Goal: Check status: Check status

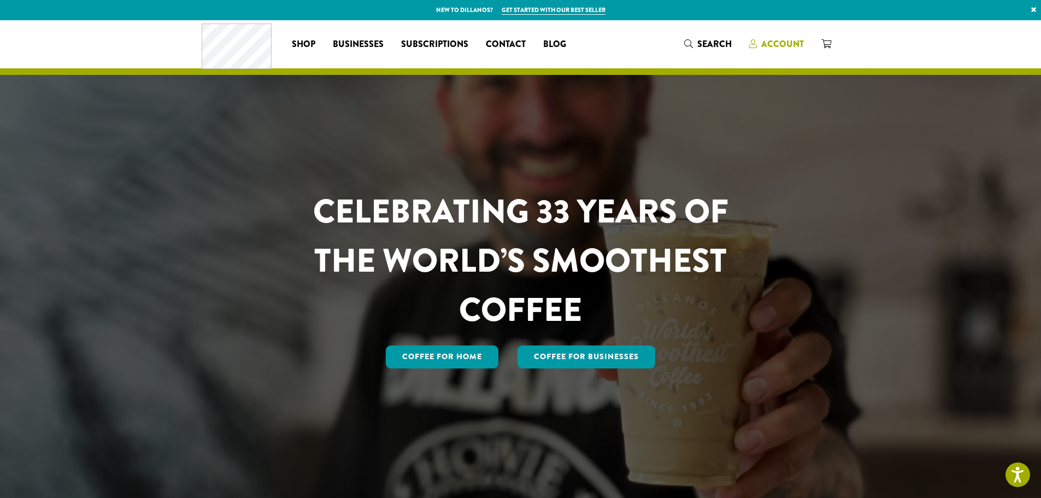
click at [780, 42] on span "Account" at bounding box center [782, 44] width 43 height 13
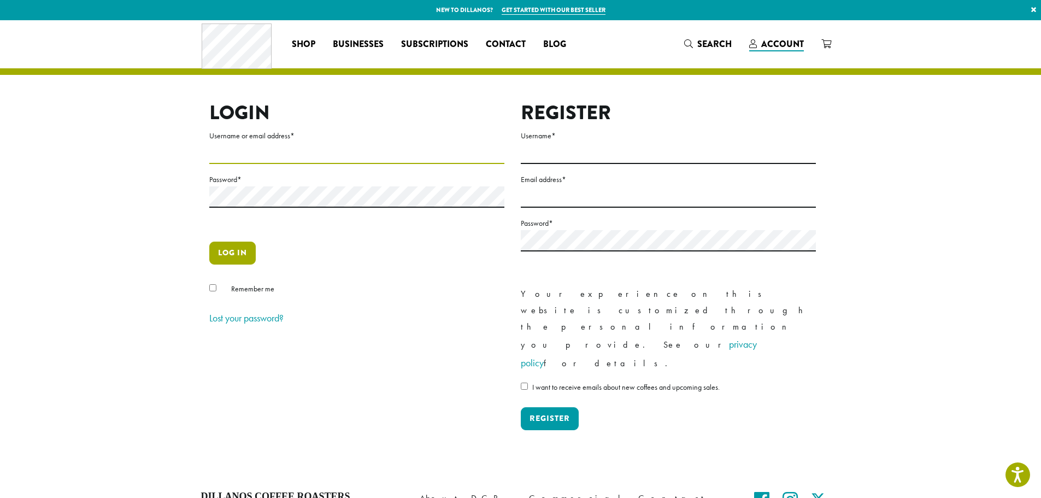
type input "**********"
click at [227, 245] on button "Log in" at bounding box center [232, 253] width 46 height 23
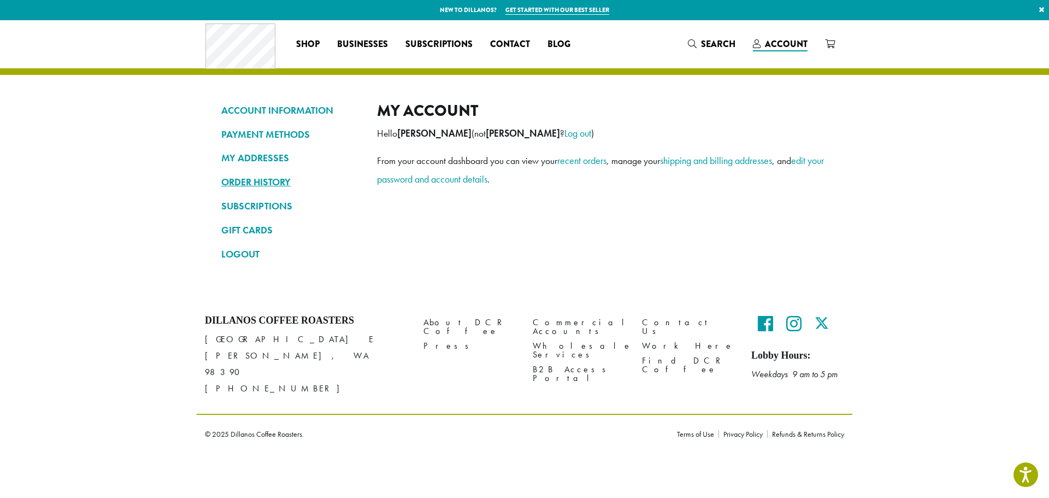
click at [266, 177] on link "ORDER HISTORY" at bounding box center [290, 182] width 139 height 19
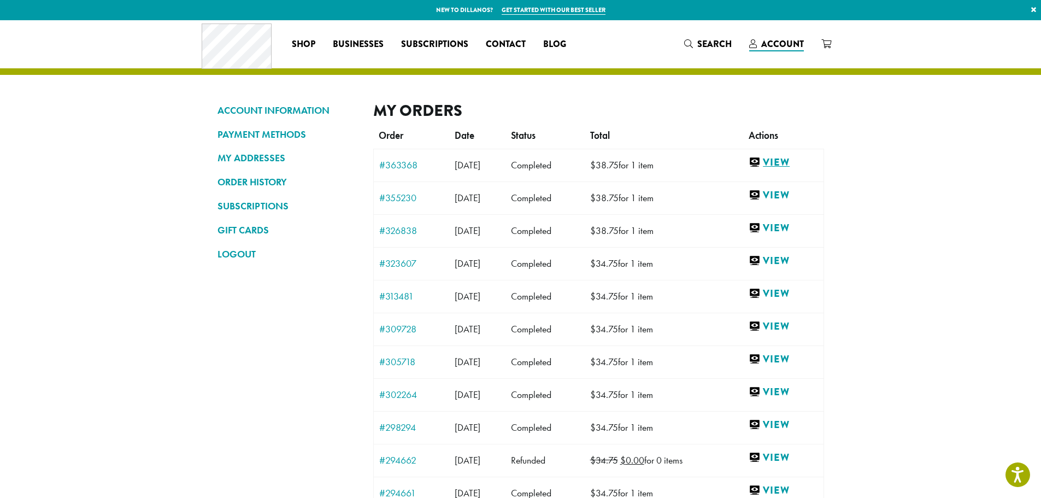
click at [795, 160] on link "View" at bounding box center [783, 163] width 69 height 14
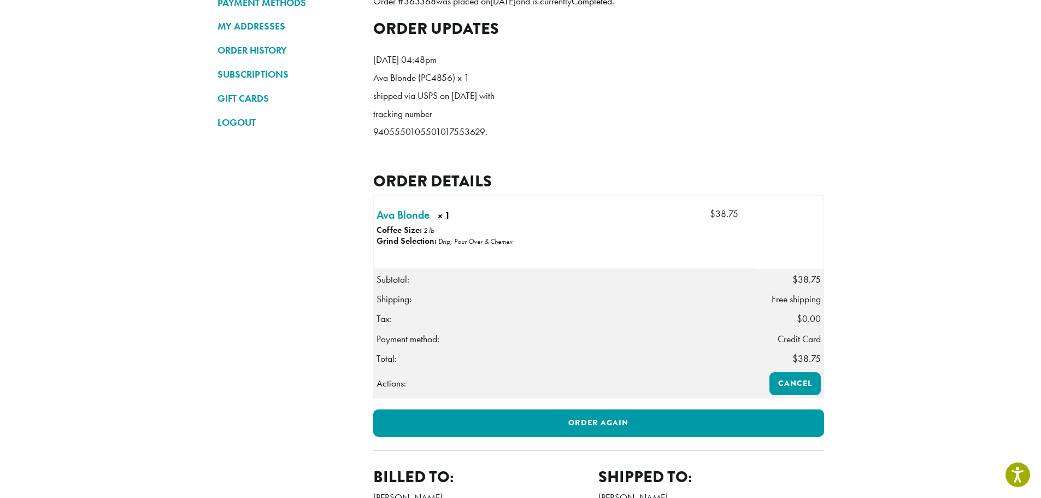
scroll to position [109, 0]
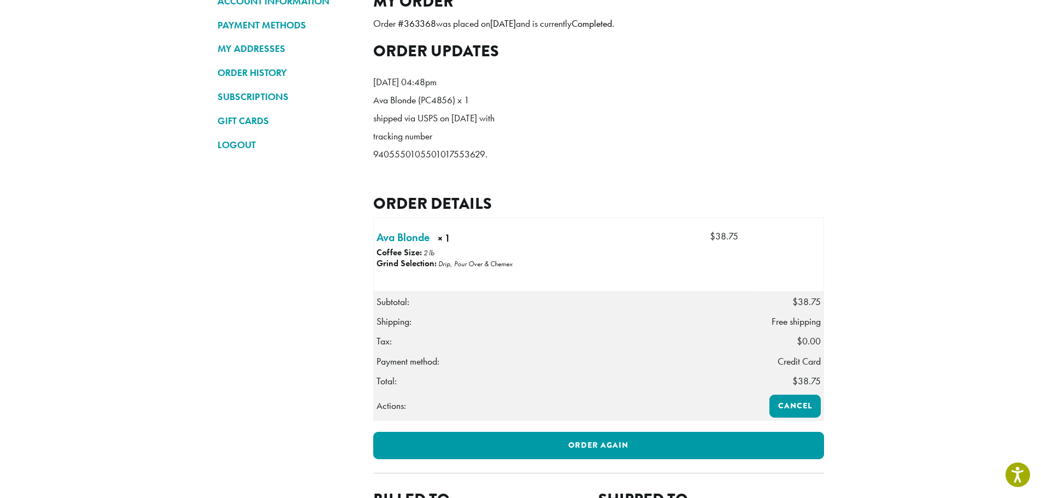
drag, startPoint x: 368, startPoint y: 168, endPoint x: 485, endPoint y: 184, distance: 117.4
click at [485, 184] on div "ACCOUNT INFORMATION PAYMENT METHODS MY ADDRESSES ORDER HISTORY SUBSCRIPTIONS GI…" at bounding box center [520, 280] width 623 height 576
copy p "9405550105501017553629"
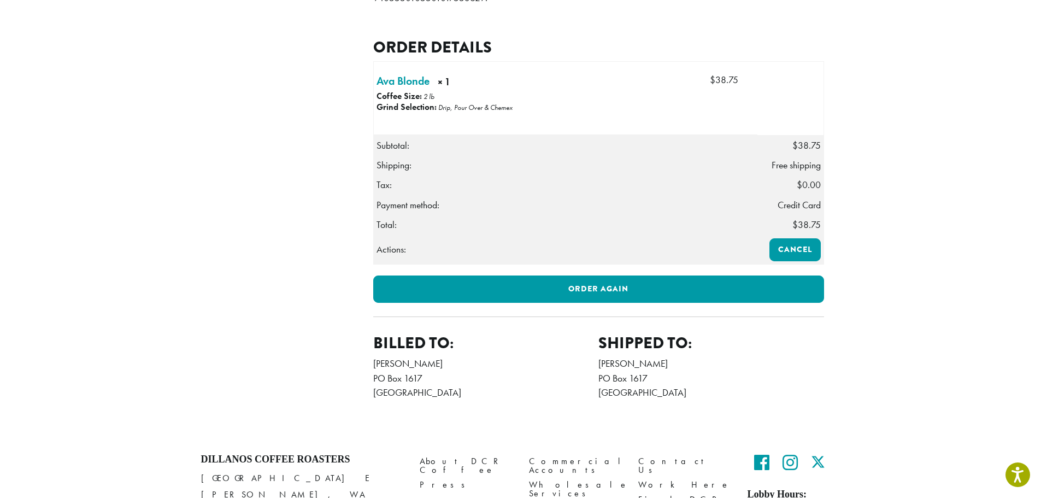
scroll to position [362, 0]
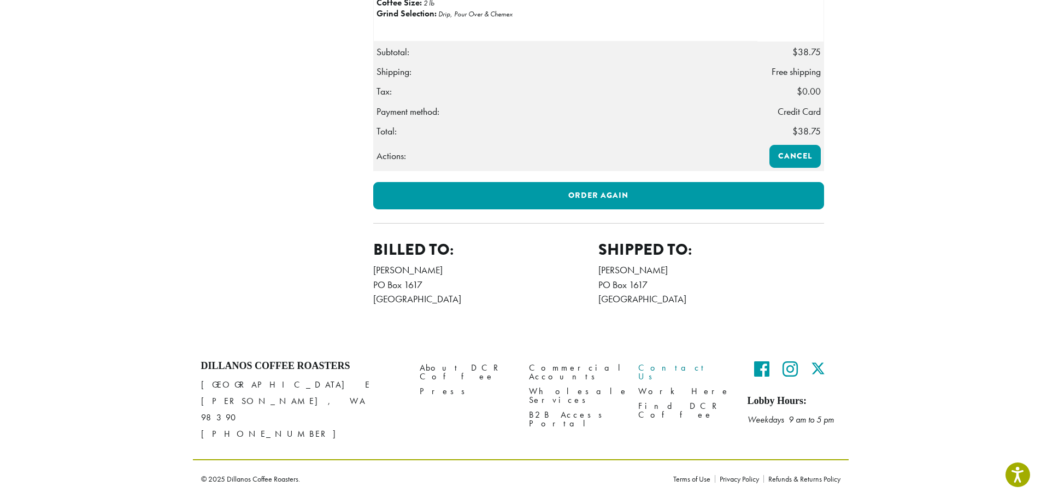
click at [662, 384] on link "Contact Us" at bounding box center [684, 372] width 93 height 24
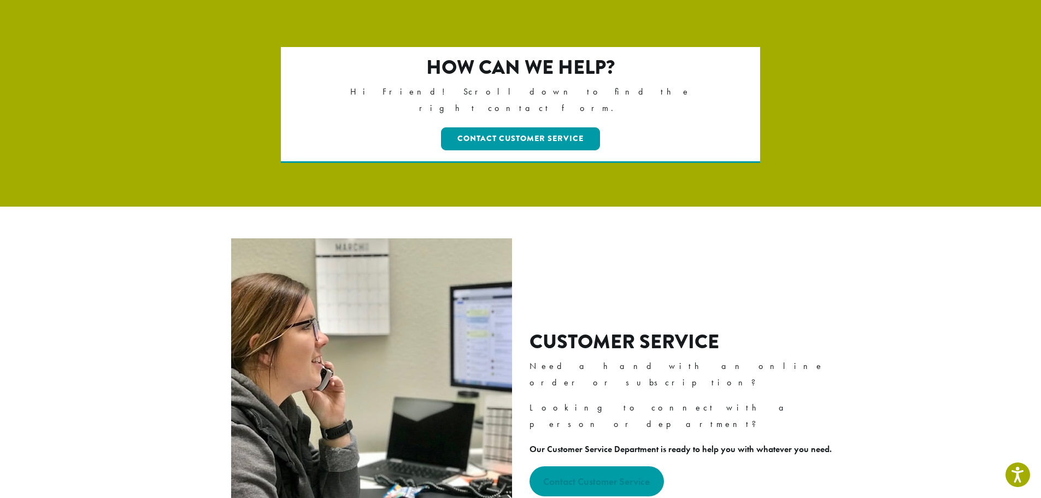
scroll to position [328, 0]
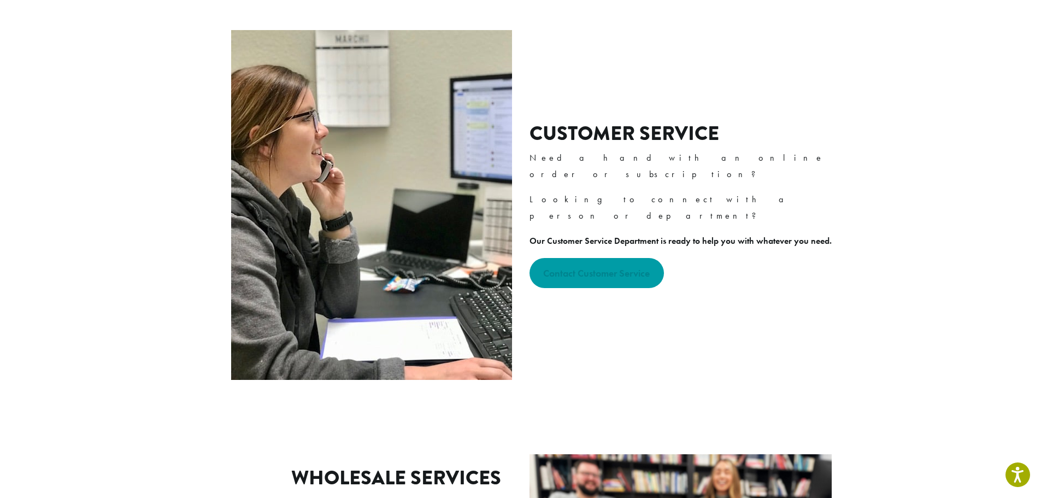
click at [625, 267] on strong "Contact Customer Service" at bounding box center [596, 273] width 107 height 13
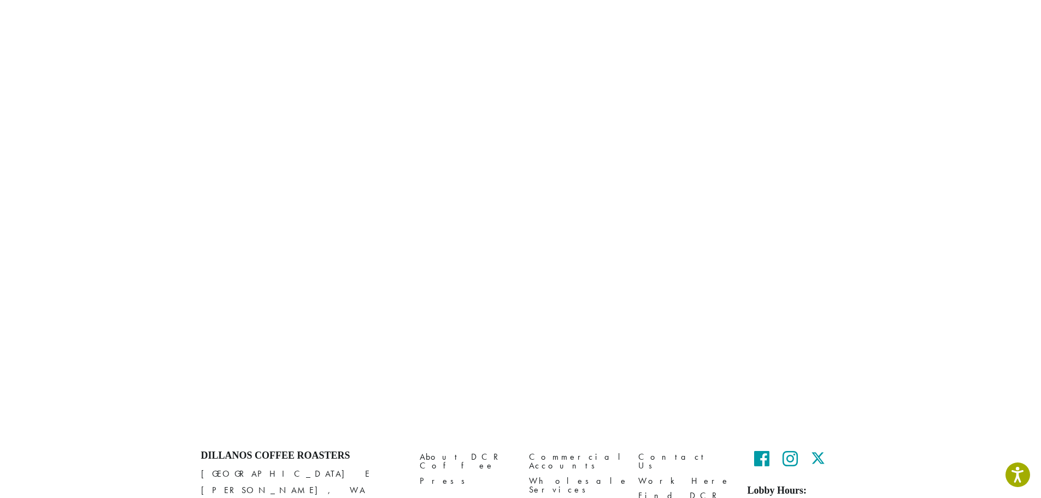
scroll to position [79, 0]
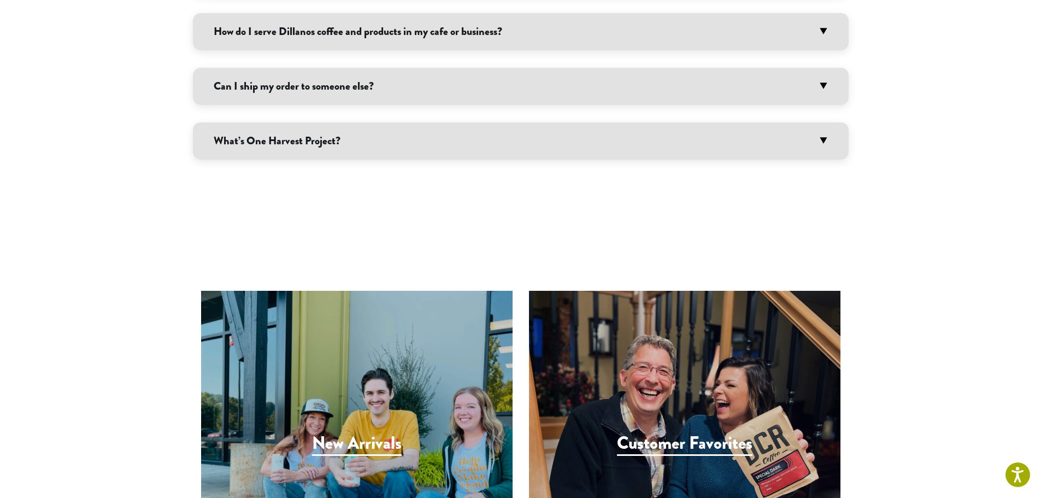
scroll to position [874, 0]
